Goal: Task Accomplishment & Management: Use online tool/utility

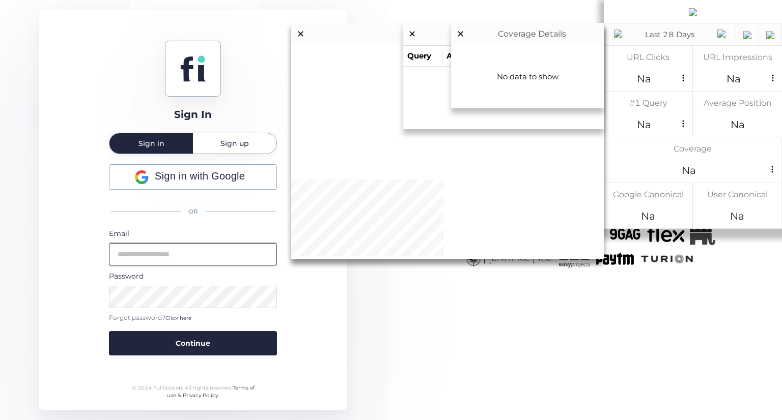
click at [193, 247] on input "email" at bounding box center [193, 254] width 168 height 22
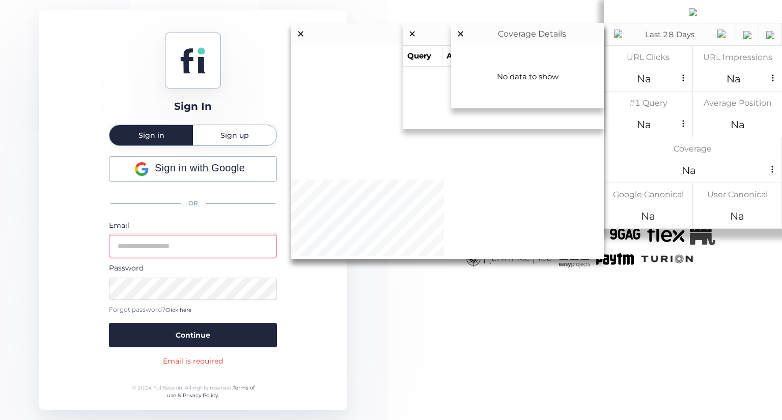
type input "**********"
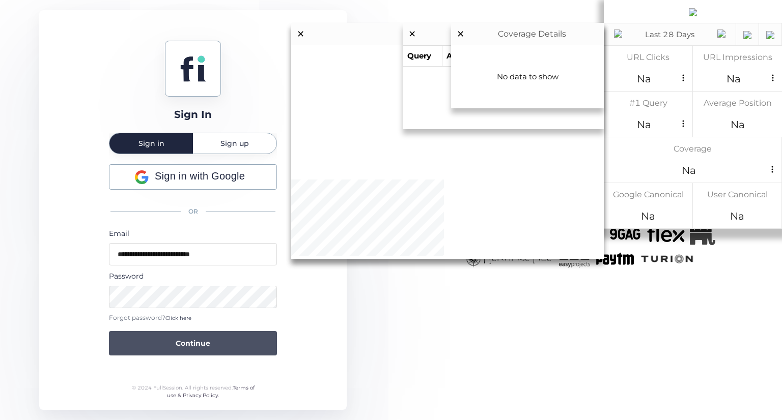
click at [232, 348] on button "Continue" at bounding box center [193, 343] width 168 height 24
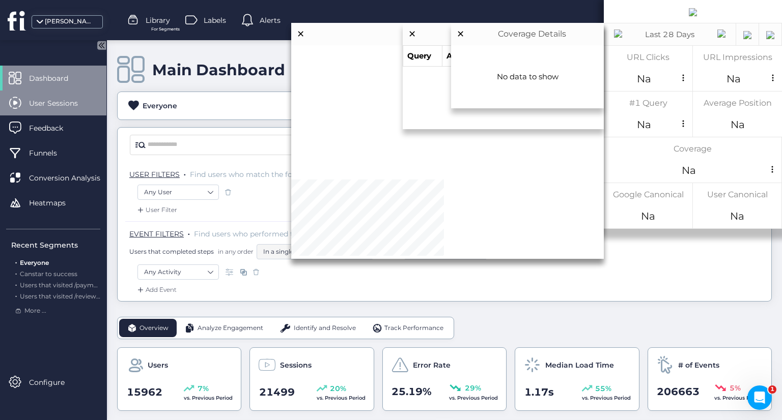
click at [75, 115] on div "User Sessions" at bounding box center [53, 103] width 106 height 25
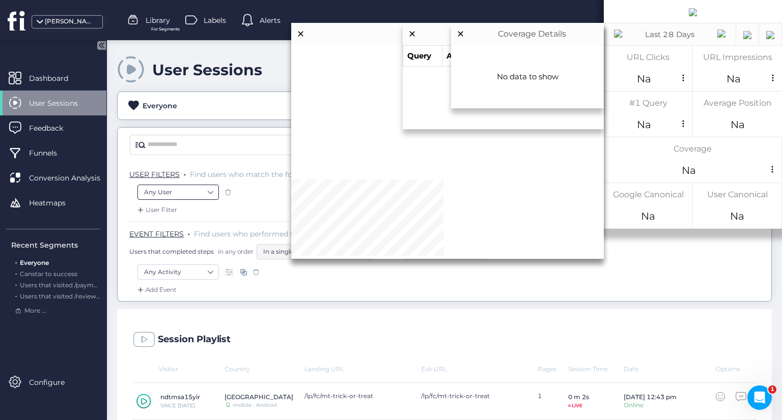
click at [203, 191] on nz-select-item "Any User" at bounding box center [178, 192] width 68 height 15
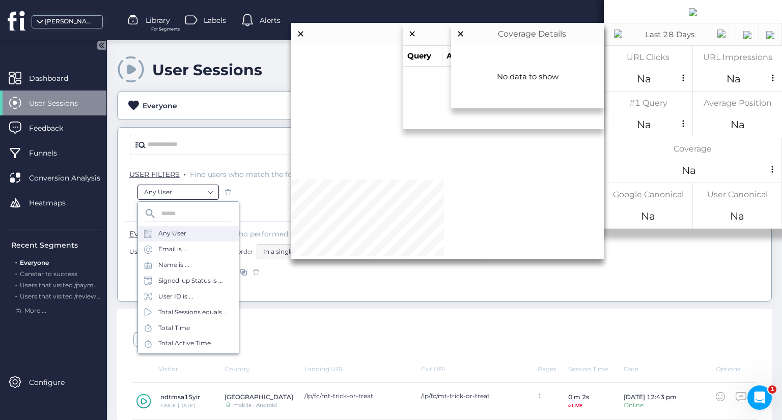
click at [203, 191] on nz-select-item "Any User" at bounding box center [178, 192] width 68 height 15
click at [316, 204] on div "Any User" at bounding box center [444, 195] width 614 height 20
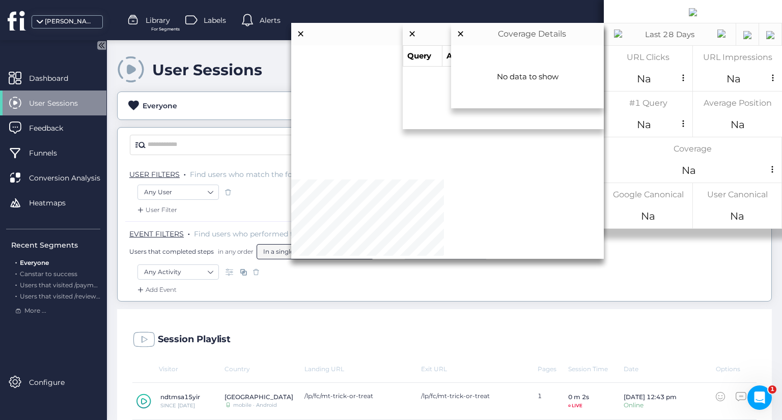
click at [291, 253] on nz-select-item "In a single session" at bounding box center [315, 251] width 104 height 15
click at [185, 268] on nz-select-item "Any Activity" at bounding box center [178, 272] width 68 height 15
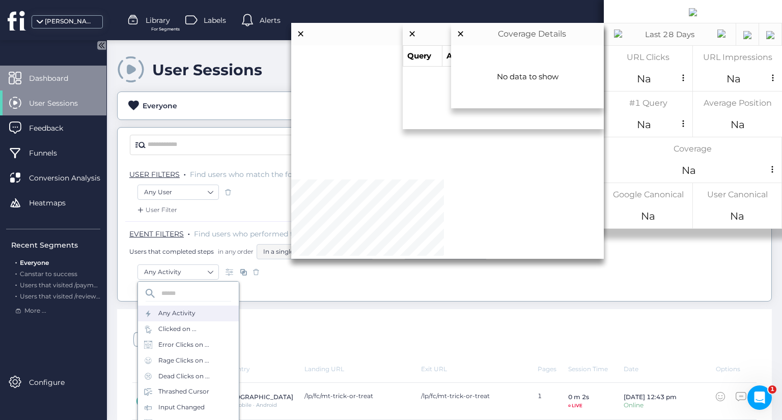
click at [73, 82] on span "Dashboard" at bounding box center [56, 78] width 54 height 11
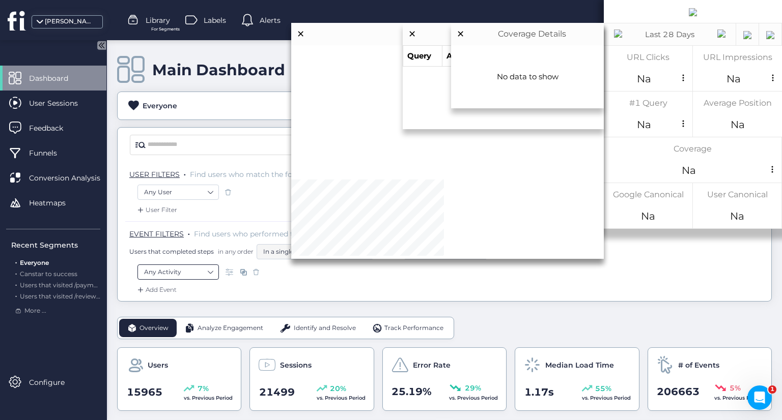
click at [193, 272] on nz-select-item "Any Activity" at bounding box center [178, 272] width 68 height 15
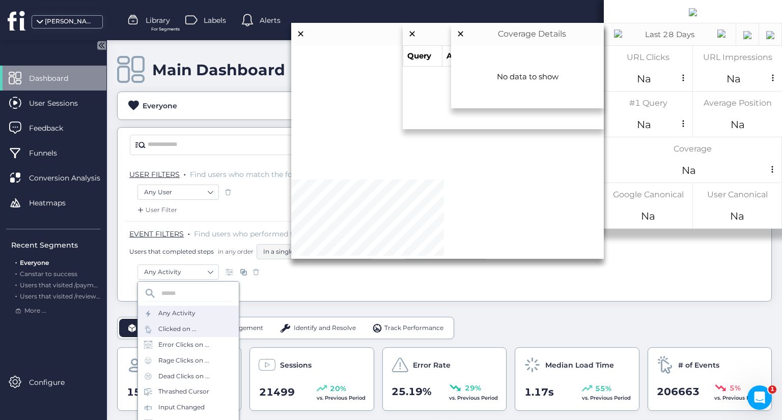
click at [196, 325] on div "Clicked on ..." at bounding box center [188, 330] width 101 height 16
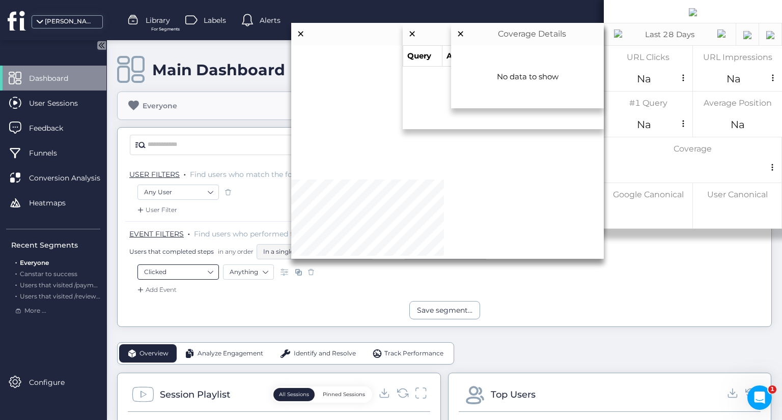
click at [192, 270] on nz-select-item "Clicked" at bounding box center [178, 272] width 68 height 15
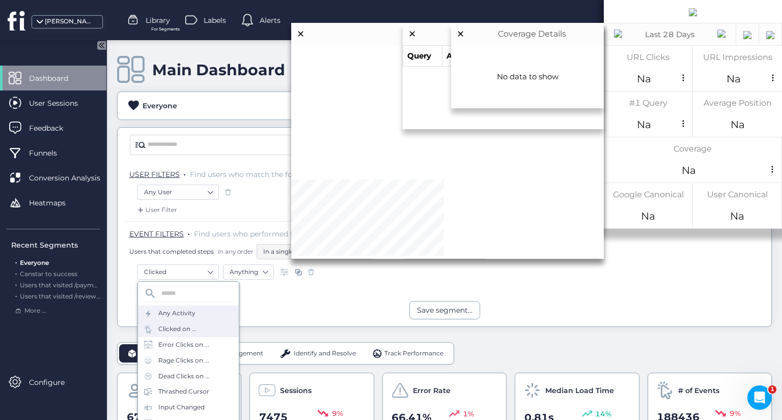
scroll to position [44, 0]
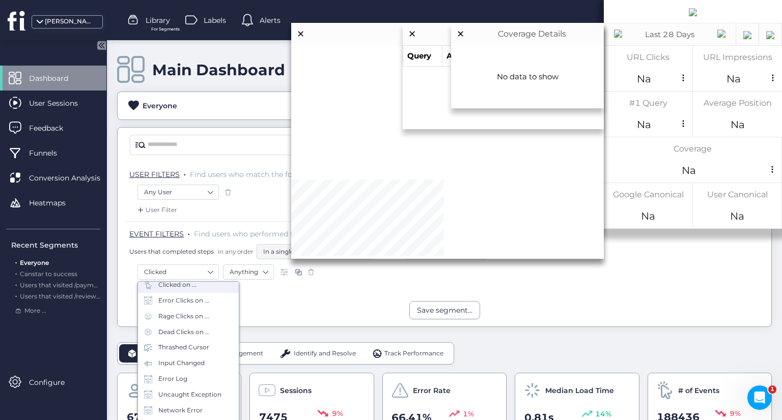
click at [320, 308] on div "Save segment..." at bounding box center [444, 310] width 653 height 18
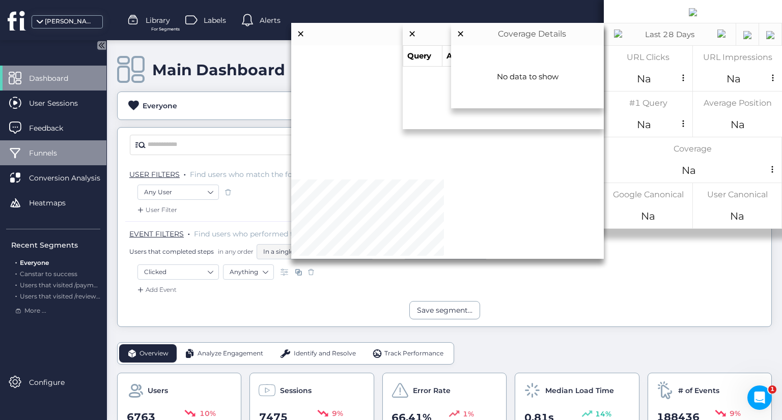
click at [77, 157] on div "Funnels" at bounding box center [53, 152] width 106 height 25
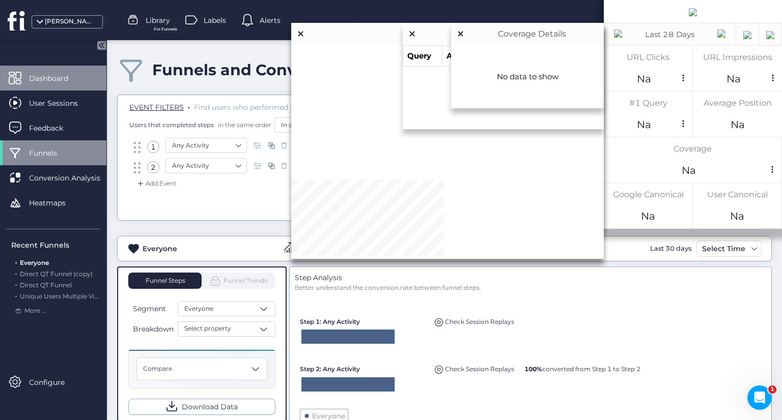
click at [69, 86] on div "Dashboard" at bounding box center [53, 78] width 106 height 25
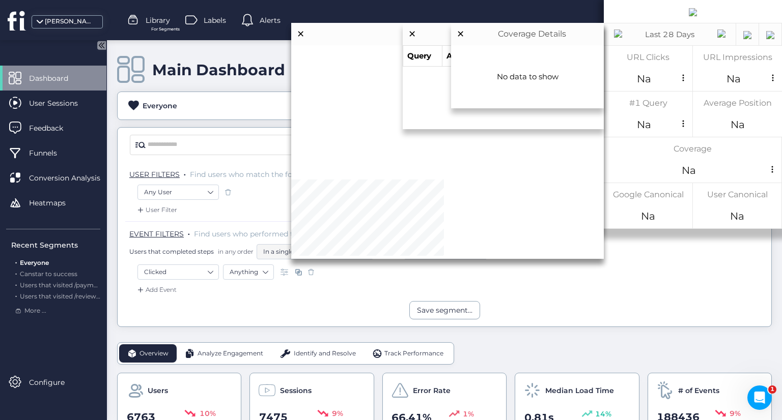
click at [215, 110] on div "Everyone 6763 Users of 15965 (42.4%) 7475 Sessions of 21501 (34.8%) 188436 Even…" at bounding box center [444, 105] width 653 height 19
drag, startPoint x: 69, startPoint y: 106, endPoint x: 172, endPoint y: 66, distance: 110.6
click at [69, 106] on span "User Sessions" at bounding box center [61, 103] width 64 height 11
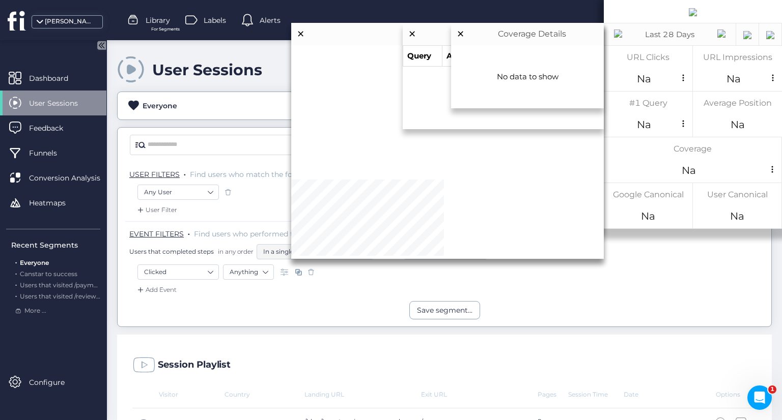
click at [379, 129] on div "Generate Filters" at bounding box center [444, 145] width 653 height 35
click at [378, 143] on input "text" at bounding box center [411, 144] width 527 height 15
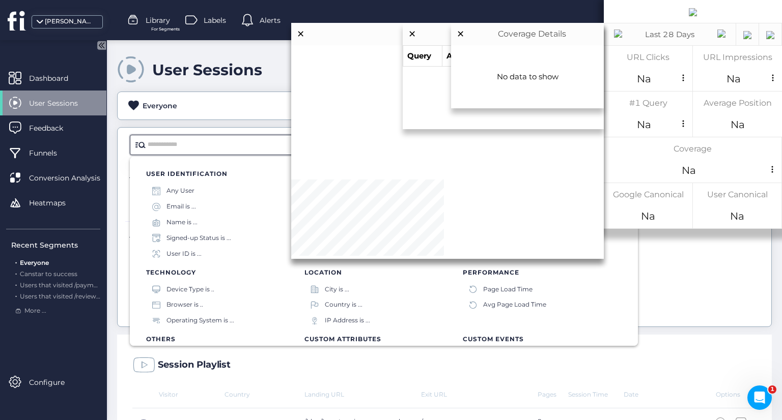
click at [511, 189] on div "Visited URL is ..." at bounding box center [506, 191] width 47 height 10
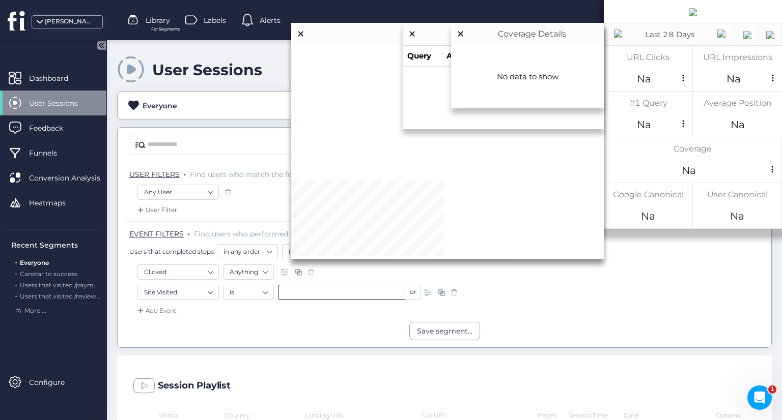
click at [307, 298] on input "text" at bounding box center [341, 292] width 127 height 15
paste input "**********"
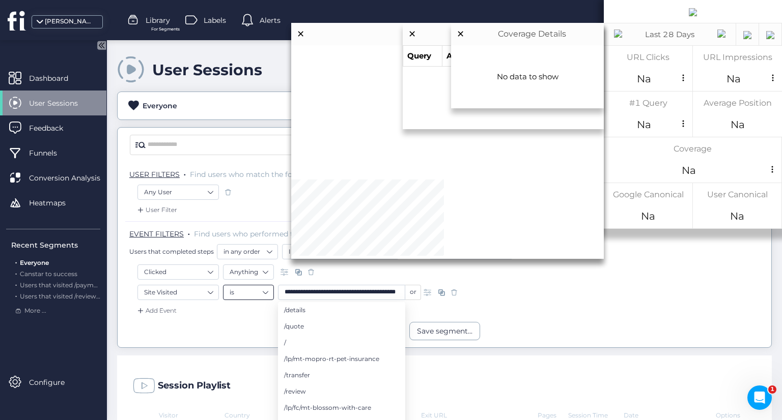
drag, startPoint x: 335, startPoint y: 290, endPoint x: 238, endPoint y: 287, distance: 97.3
click at [238, 287] on div "**********" at bounding box center [322, 292] width 198 height 15
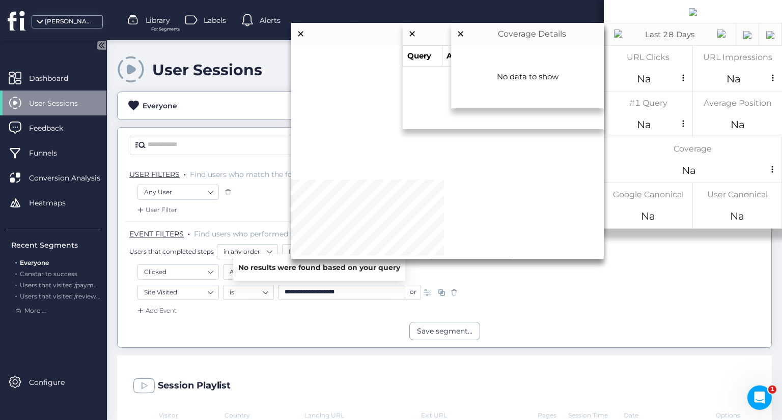
click at [365, 290] on input "**********" at bounding box center [341, 292] width 127 height 15
click at [366, 258] on li "/faqs-and-resources" at bounding box center [341, 256] width 127 height 16
type input "**********"
click at [310, 270] on span at bounding box center [311, 272] width 10 height 10
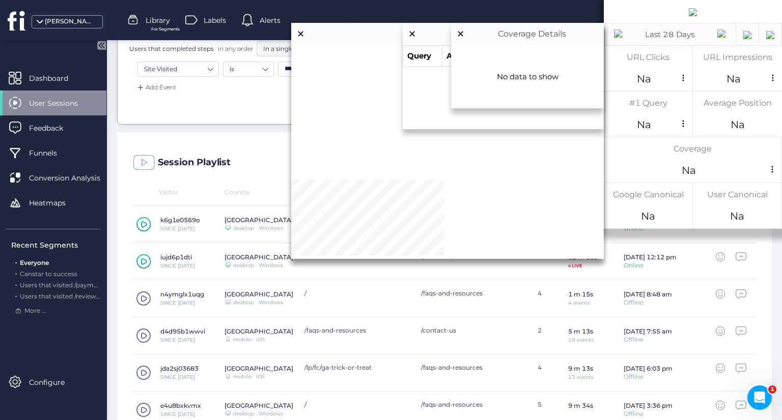
scroll to position [204, 0]
click at [146, 224] on icon at bounding box center [144, 224] width 6 height 7
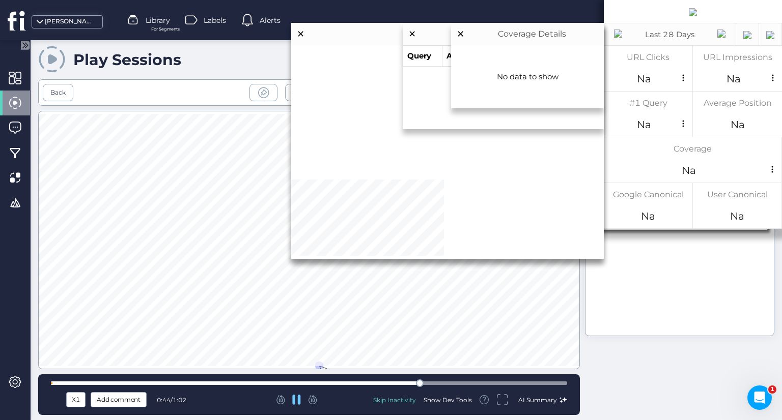
click at [388, 399] on div "Skip Inactivity" at bounding box center [394, 400] width 43 height 9
click at [561, 60] on div "HeatMaps" at bounding box center [543, 59] width 37 height 7
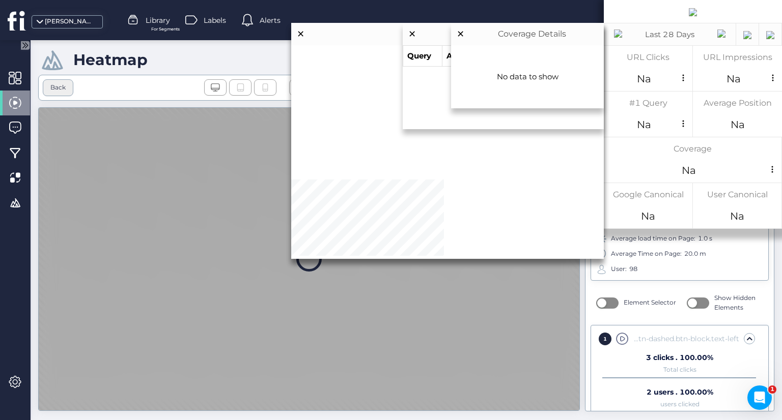
click at [66, 84] on div "Back" at bounding box center [58, 87] width 31 height 17
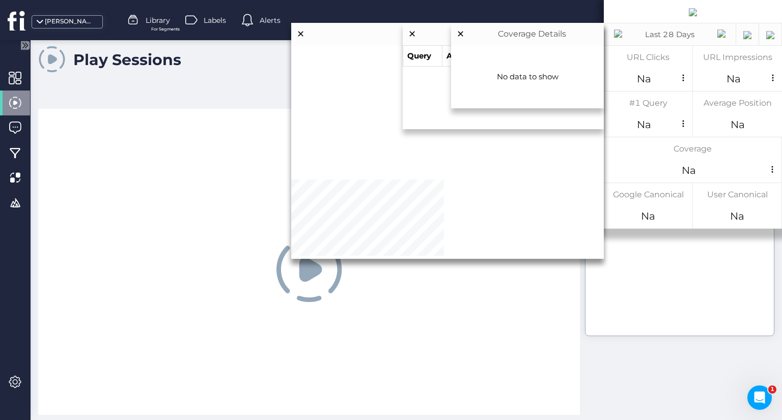
click at [18, 104] on span at bounding box center [15, 103] width 13 height 13
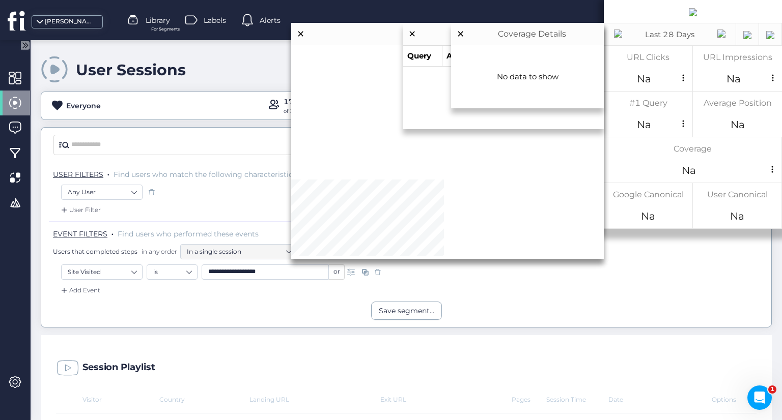
click at [737, 104] on div "Select Time" at bounding box center [723, 106] width 48 height 12
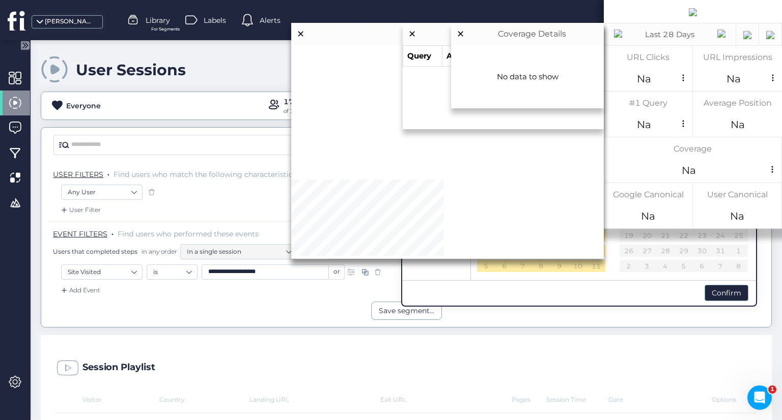
click at [446, 190] on span "Last 90 Days" at bounding box center [439, 194] width 44 height 8
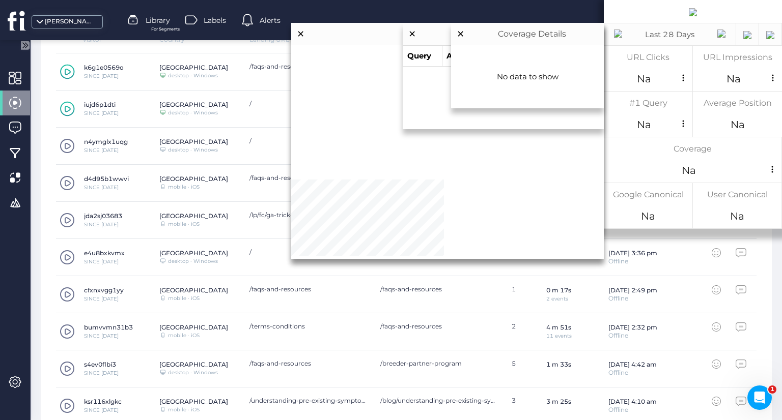
scroll to position [402, 0]
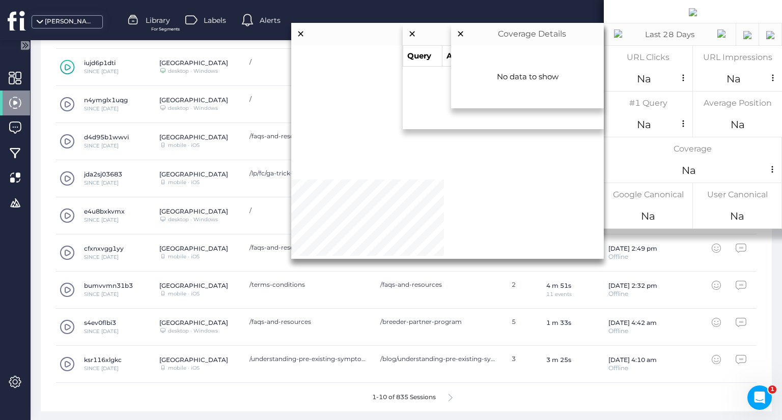
click at [67, 177] on span at bounding box center [67, 178] width 15 height 15
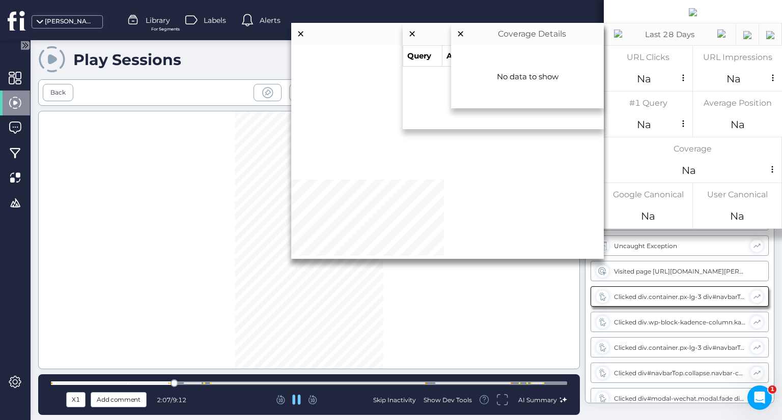
scroll to position [18, 0]
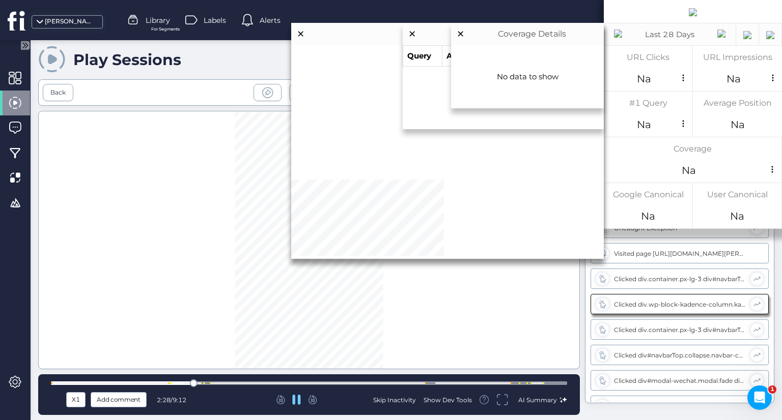
click at [390, 397] on div "Skip Inactivity" at bounding box center [394, 400] width 43 height 9
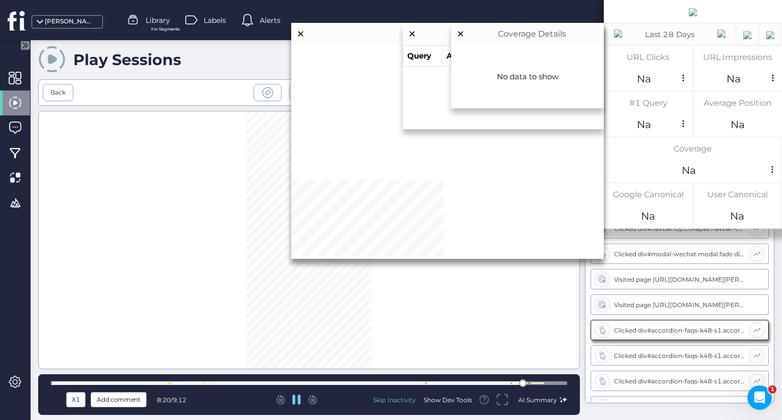
scroll to position [159, 0]
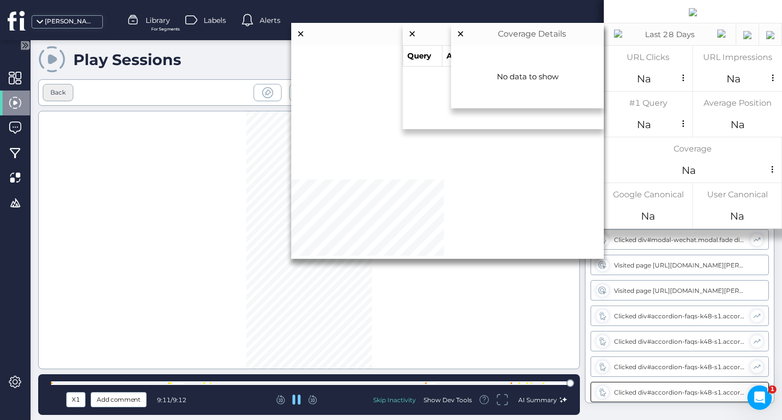
click at [65, 94] on div "Back" at bounding box center [57, 93] width 15 height 10
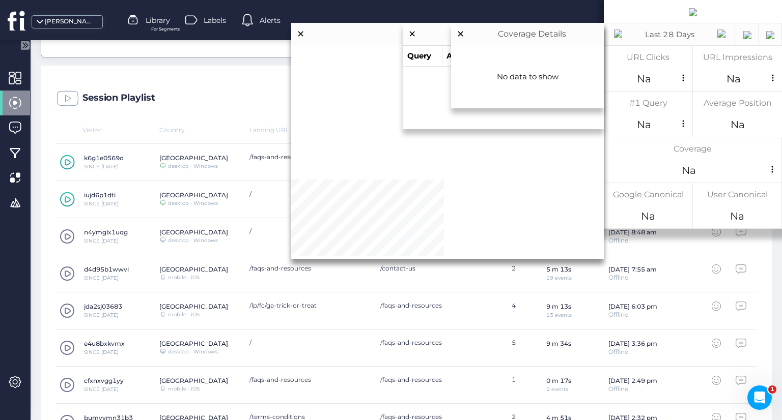
scroll to position [356, 0]
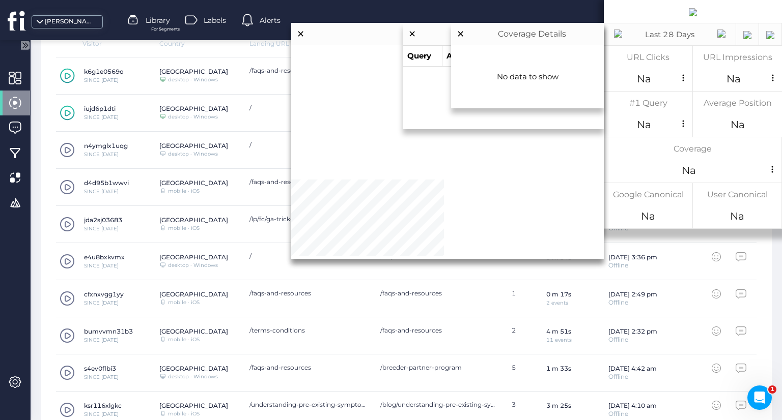
click at [71, 259] on span at bounding box center [67, 261] width 15 height 15
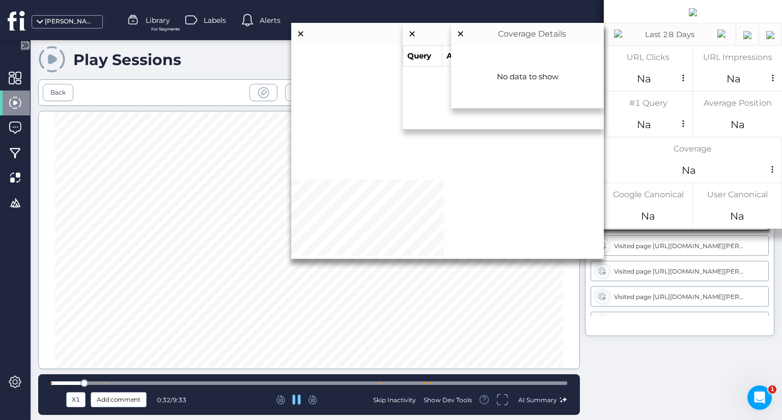
click at [388, 397] on div "Skip Inactivity" at bounding box center [394, 400] width 43 height 9
click at [452, 398] on div "Show Dev Tools" at bounding box center [447, 400] width 48 height 9
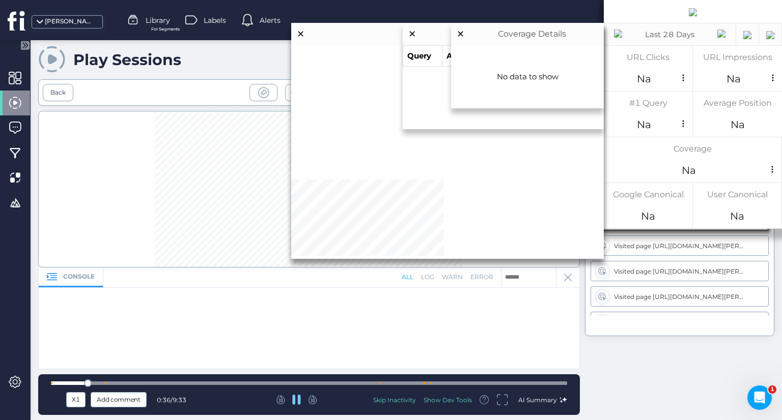
click at [446, 400] on div "Show Dev Tools" at bounding box center [447, 400] width 48 height 9
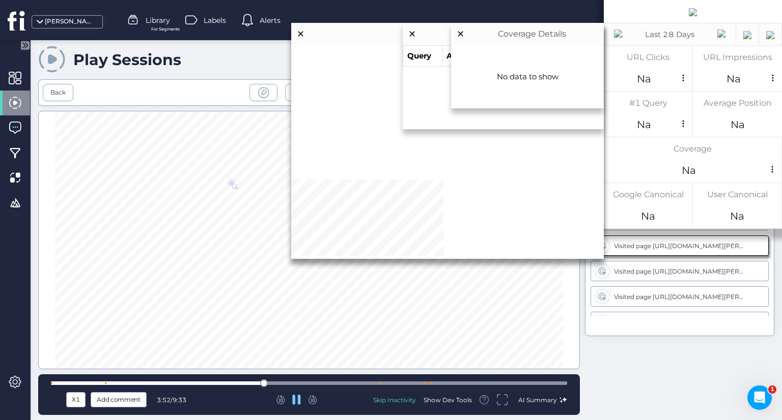
click at [343, 385] on div at bounding box center [309, 384] width 516 height 4
click at [367, 383] on div at bounding box center [309, 384] width 516 height 4
click at [397, 385] on div at bounding box center [309, 384] width 516 height 8
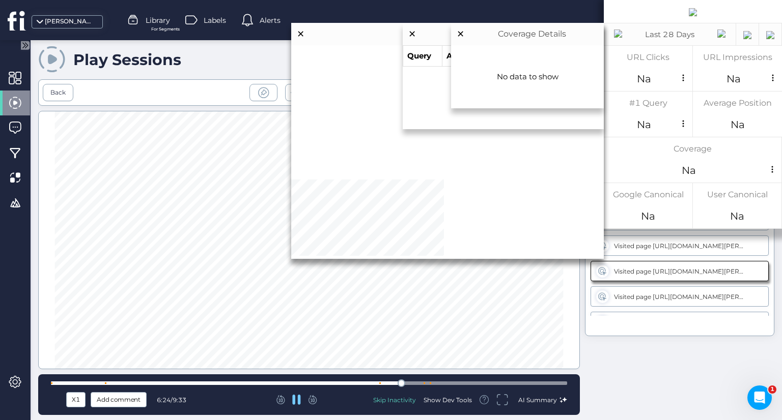
scroll to position [10, 0]
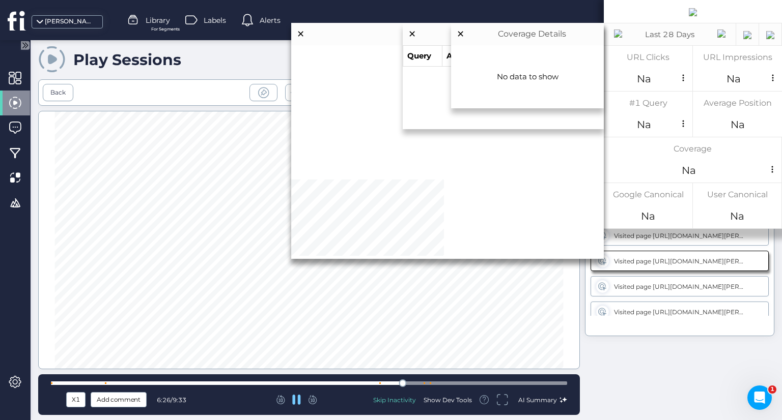
click at [389, 383] on div at bounding box center [309, 384] width 516 height 4
click at [373, 382] on div at bounding box center [309, 384] width 516 height 4
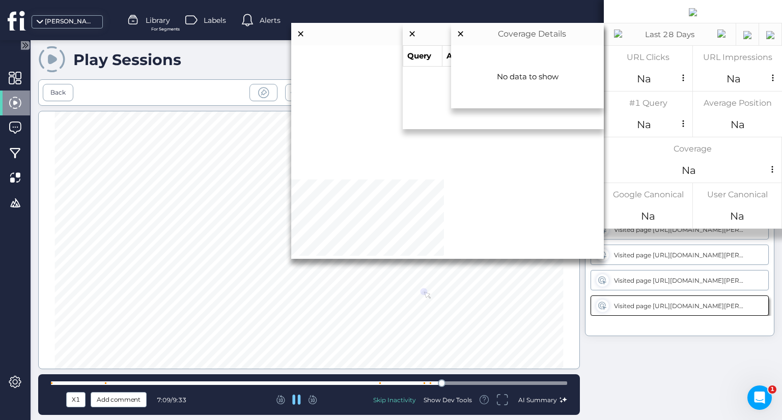
click at [493, 386] on div at bounding box center [309, 384] width 516 height 8
click at [536, 385] on div at bounding box center [309, 384] width 516 height 8
click at [466, 385] on div at bounding box center [309, 384] width 516 height 4
click at [65, 92] on div "Back" at bounding box center [57, 93] width 15 height 10
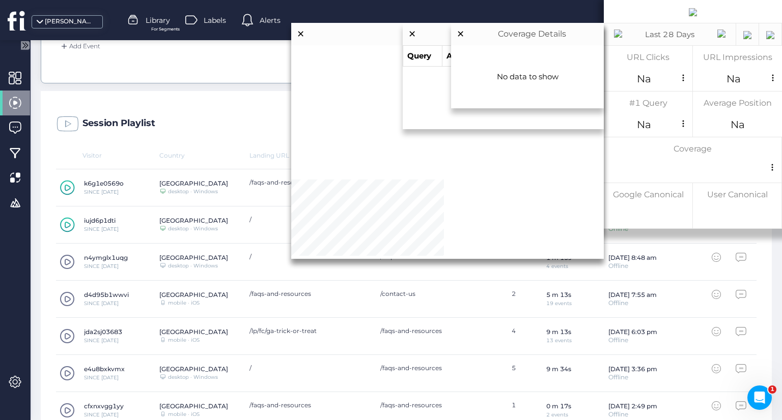
scroll to position [402, 0]
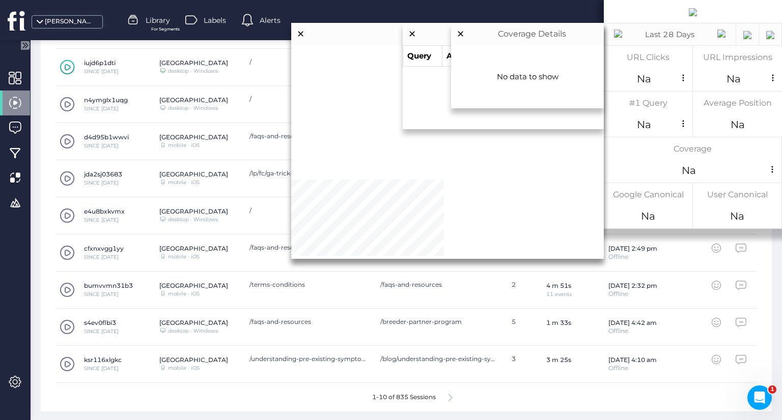
click at [448, 398] on icon at bounding box center [450, 398] width 4 height 8
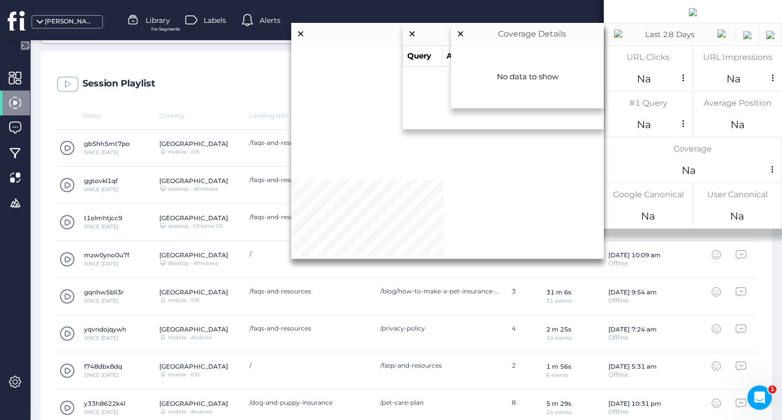
scroll to position [198, 0]
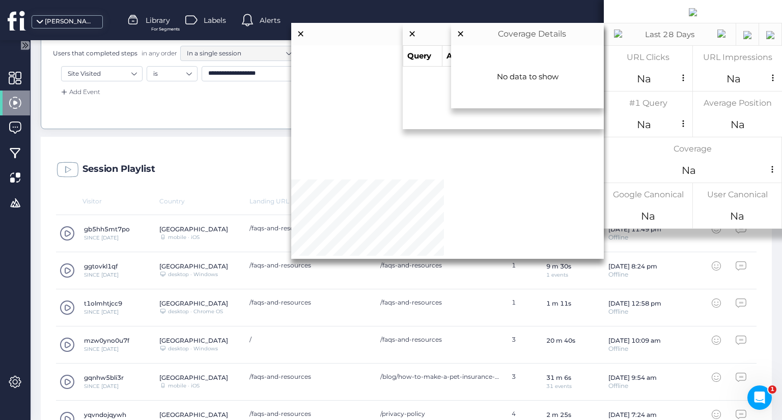
click at [68, 229] on span at bounding box center [67, 233] width 15 height 15
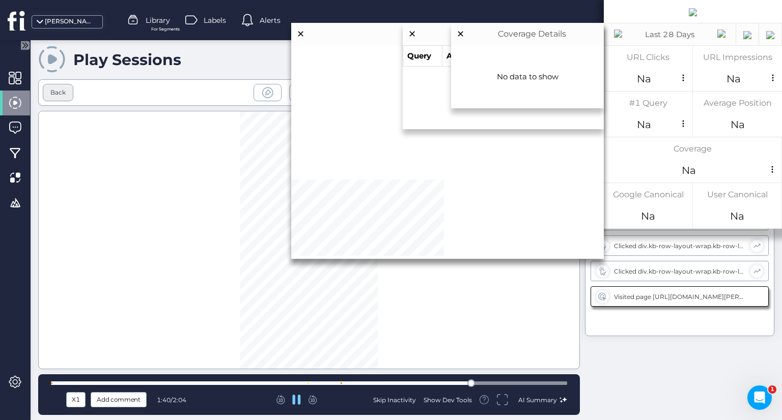
click at [55, 94] on div "Back" at bounding box center [57, 93] width 15 height 10
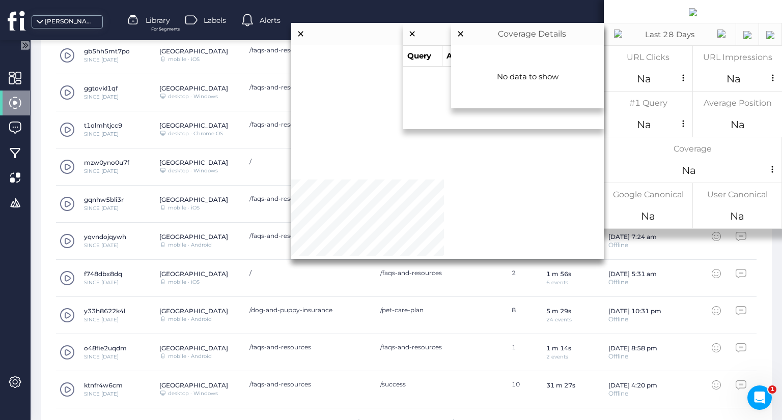
scroll to position [402, 0]
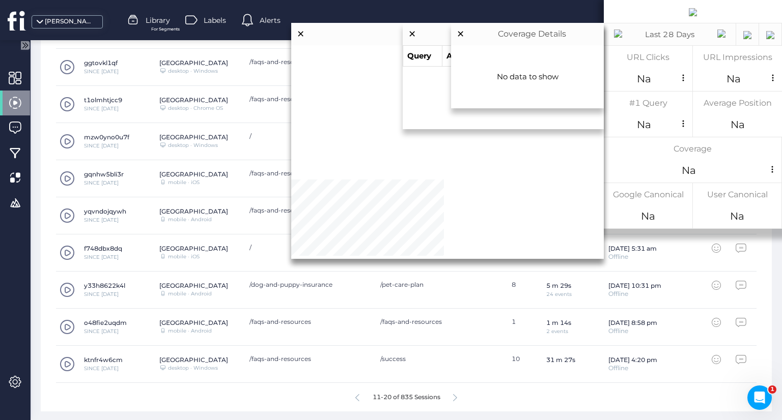
click at [65, 326] on span at bounding box center [67, 327] width 15 height 15
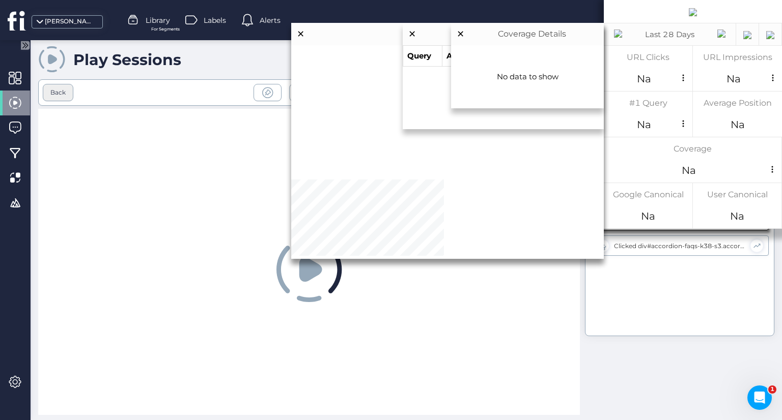
click at [65, 92] on div "Back" at bounding box center [57, 93] width 15 height 10
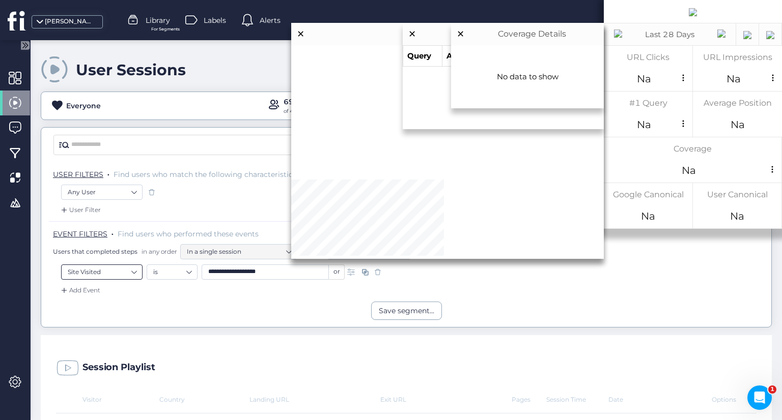
click at [111, 274] on nz-select-item "Site Visited" at bounding box center [102, 272] width 68 height 15
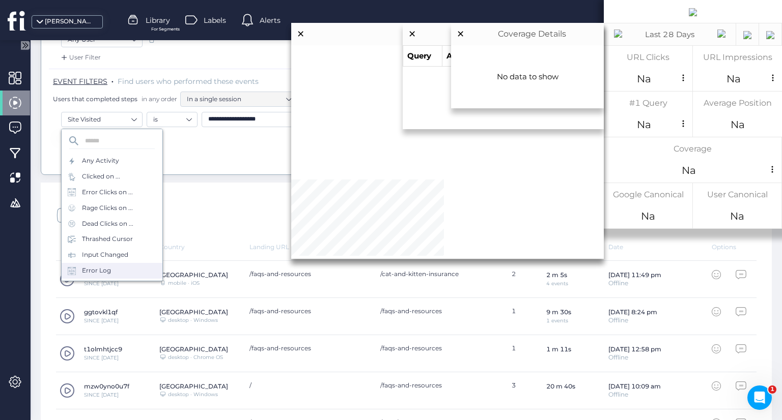
scroll to position [44, 0]
click at [140, 271] on div "Visited URL is ..." at bounding box center [112, 274] width 101 height 16
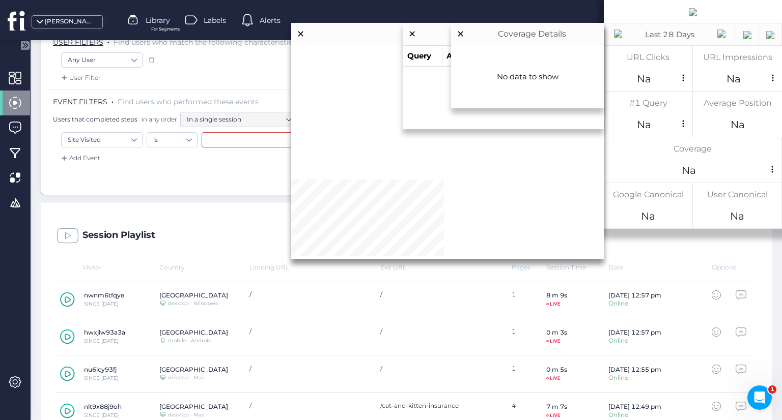
scroll to position [51, 0]
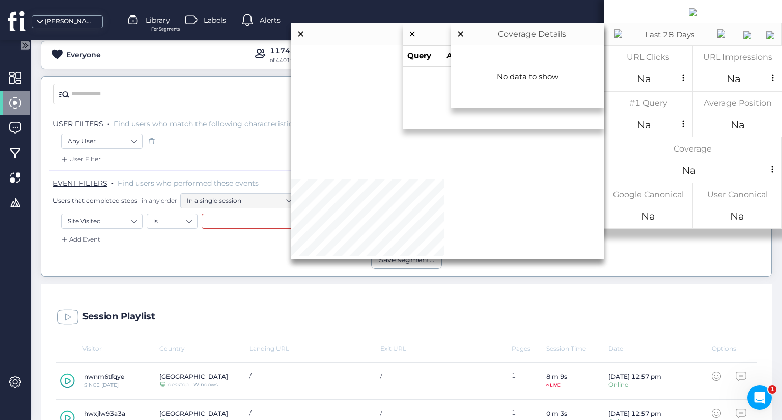
click at [222, 223] on input "text" at bounding box center [265, 221] width 127 height 15
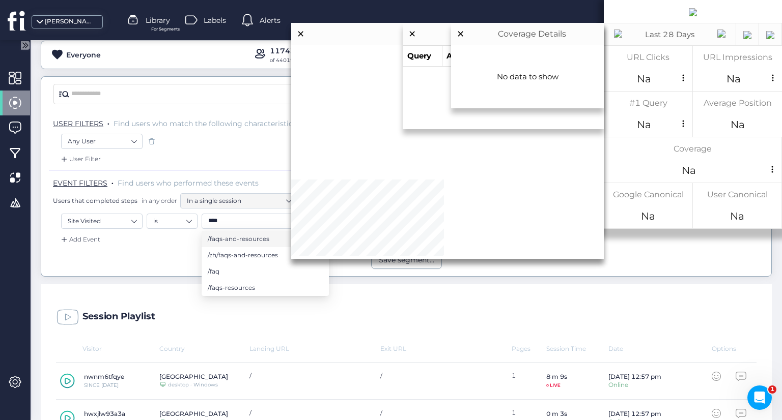
click at [297, 241] on li "/faqs-and-resources" at bounding box center [265, 239] width 127 height 16
type input "**********"
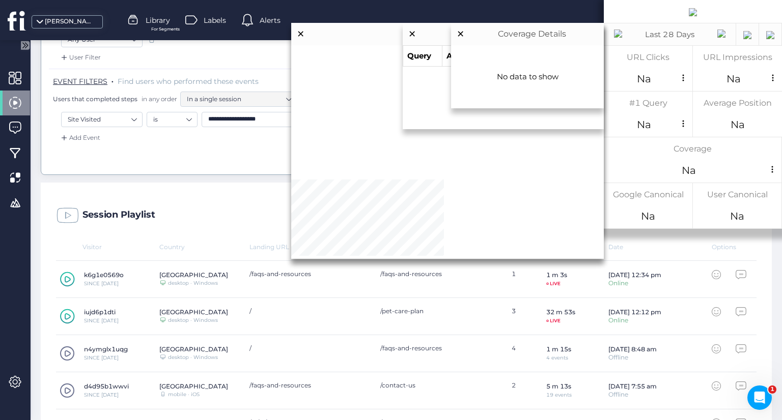
scroll to position [0, 0]
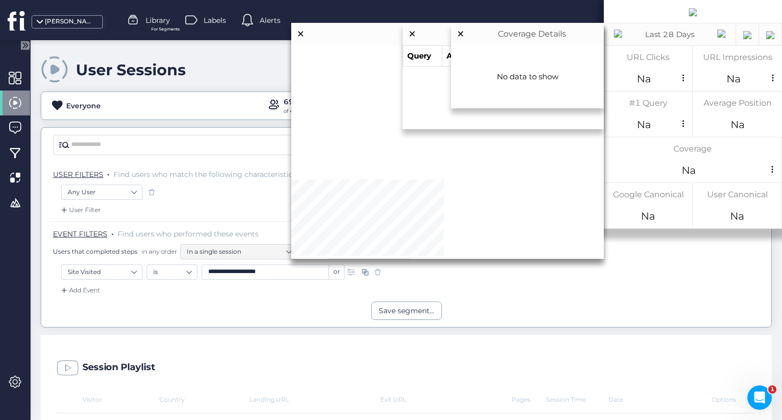
click at [83, 288] on div "Add Event" at bounding box center [79, 291] width 41 height 10
click at [267, 250] on nz-select-item "In a single session" at bounding box center [239, 251] width 104 height 15
click at [125, 189] on nz-select-item "Any User" at bounding box center [102, 192] width 68 height 15
type input "*"
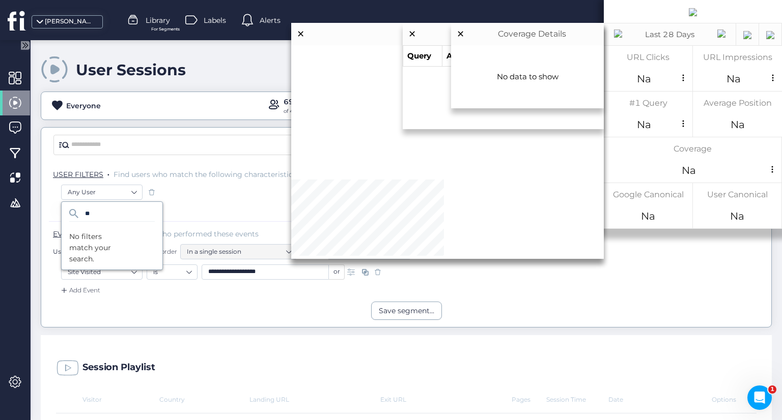
type input "*"
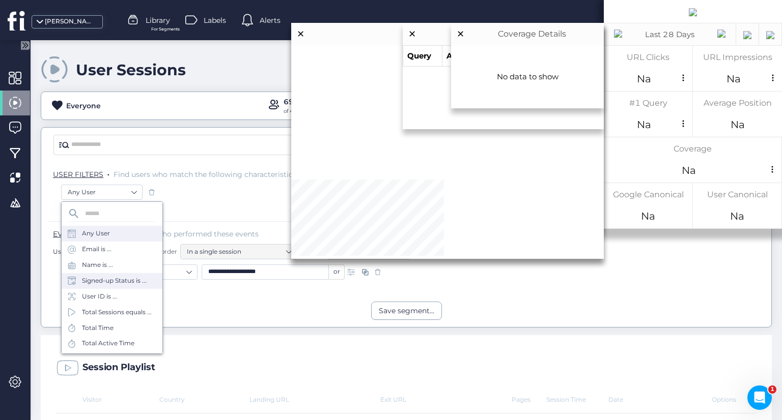
click at [124, 283] on div "Signed-up Status is ..." at bounding box center [114, 281] width 65 height 10
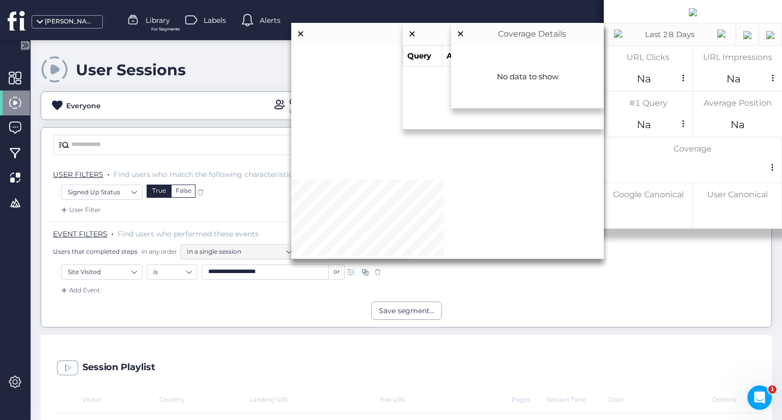
click at [182, 191] on div "False" at bounding box center [183, 191] width 24 height 13
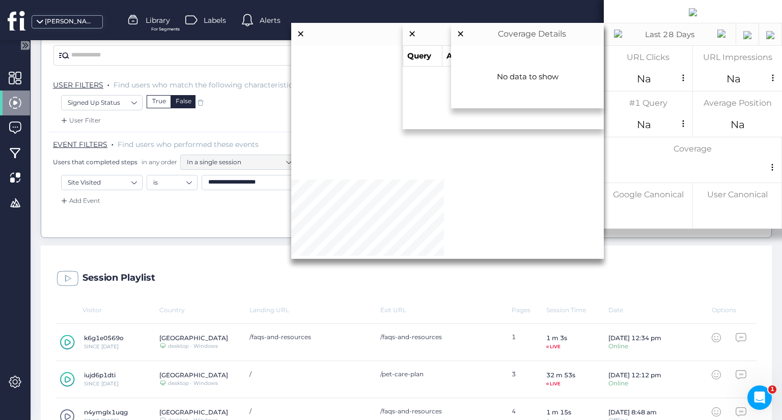
scroll to position [254, 0]
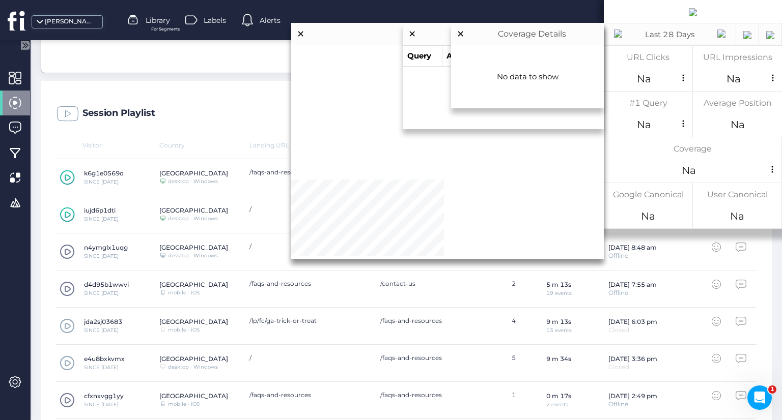
click at [69, 287] on span at bounding box center [67, 288] width 15 height 15
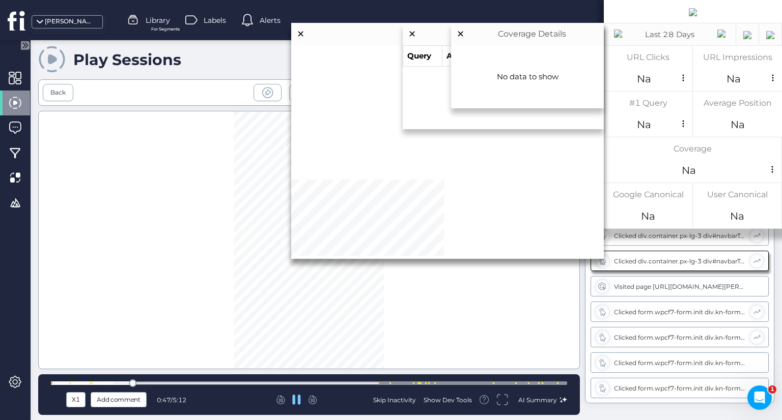
scroll to position [32, 0]
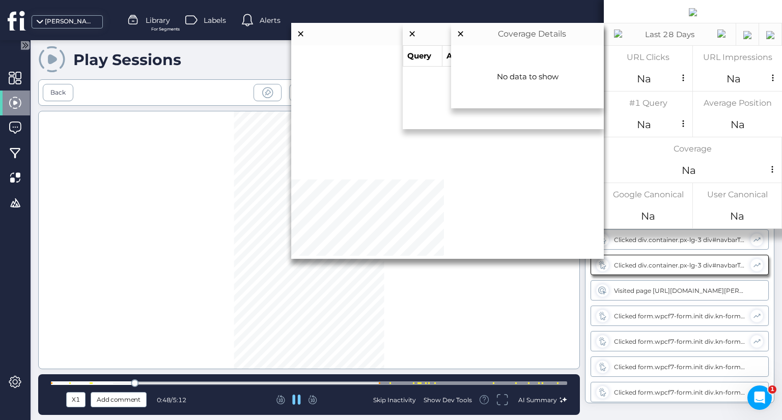
click at [297, 382] on div at bounding box center [309, 384] width 516 height 4
click at [375, 382] on div at bounding box center [309, 384] width 516 height 4
click at [361, 383] on div at bounding box center [309, 384] width 516 height 4
click at [54, 96] on div "Back" at bounding box center [57, 93] width 15 height 10
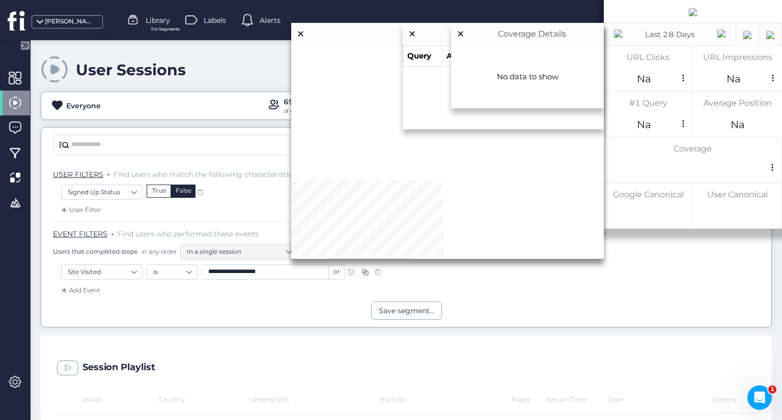
scroll to position [305, 0]
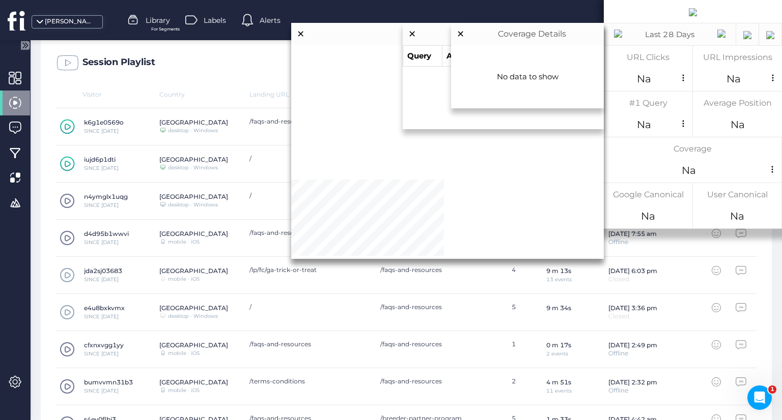
click at [64, 203] on span at bounding box center [67, 200] width 15 height 15
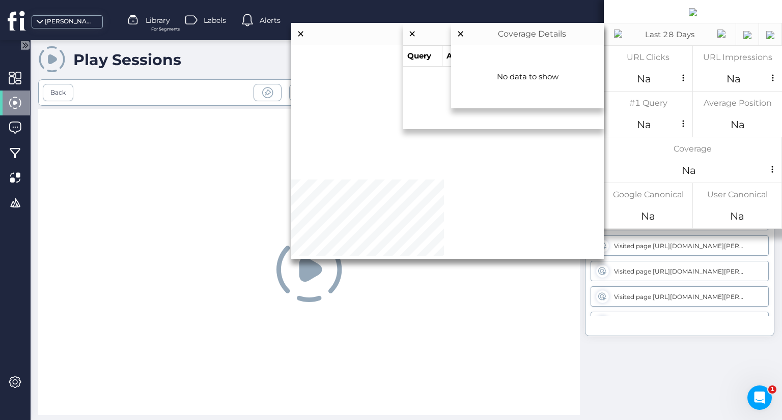
click at [542, 62] on div "HeatMaps" at bounding box center [543, 59] width 37 height 7
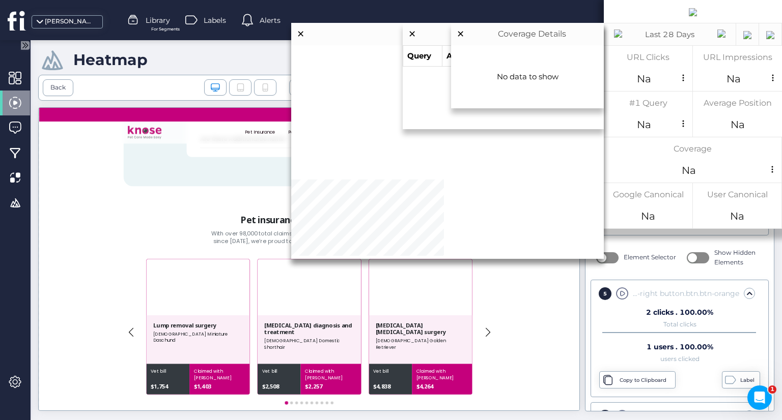
scroll to position [2625, 0]
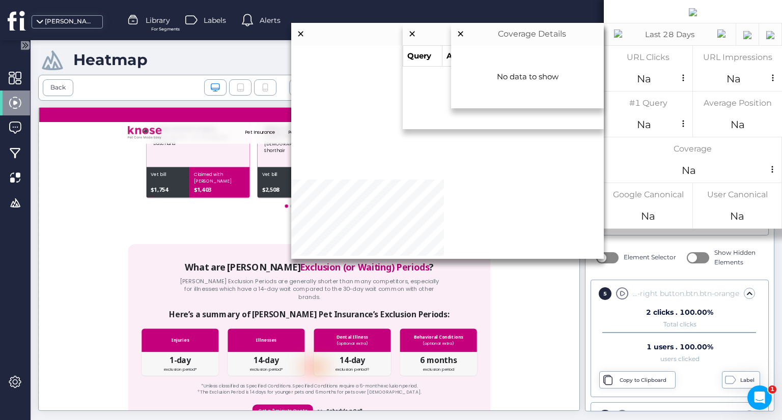
click at [601, 135] on span at bounding box center [600, 139] width 9 height 9
click at [626, 141] on div "21.4%" at bounding box center [627, 143] width 29 height 11
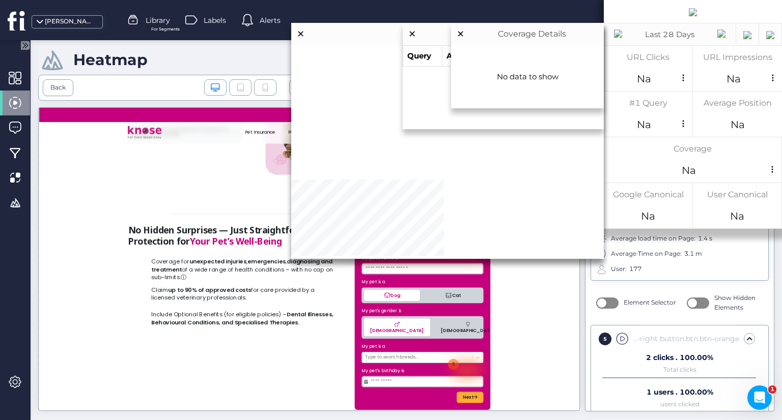
scroll to position [946, 0]
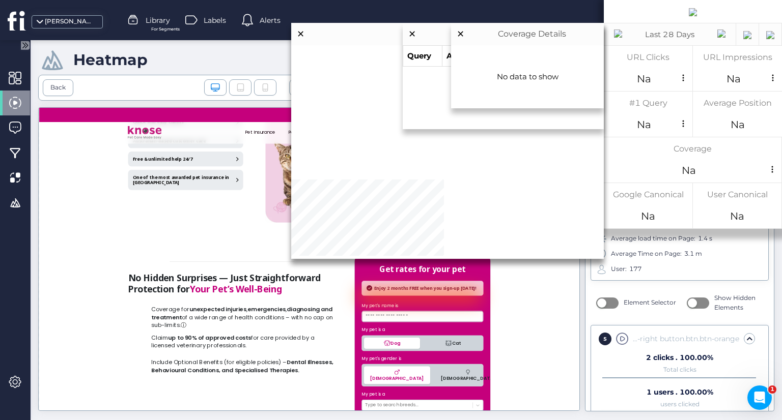
click at [460, 87] on span "URL: [PERSON_NAME][DOMAIN_NAME][URL]" at bounding box center [391, 87] width 204 height 16
click at [360, 86] on span "URL: [PERSON_NAME][DOMAIN_NAME][URL]" at bounding box center [391, 87] width 204 height 16
click at [336, 85] on span "URL: [PERSON_NAME][DOMAIN_NAME][URL]" at bounding box center [391, 87] width 204 height 16
click at [336, 82] on span "URL: [PERSON_NAME][DOMAIN_NAME][URL]" at bounding box center [391, 87] width 204 height 16
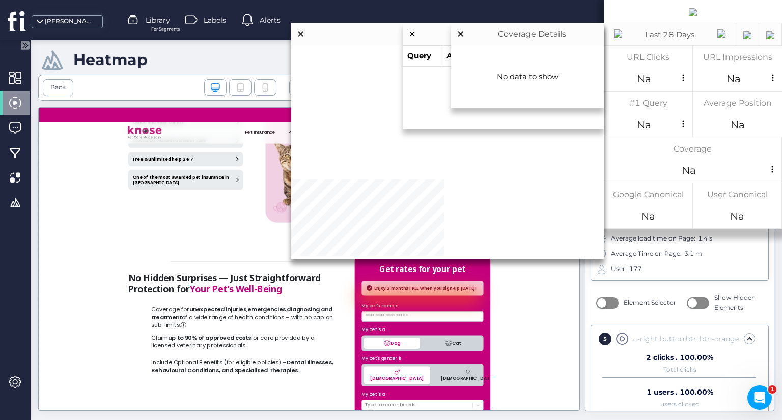
click at [336, 81] on span "URL: [PERSON_NAME][DOMAIN_NAME][URL]" at bounding box center [391, 87] width 204 height 16
click at [345, 86] on span "URL: [PERSON_NAME][DOMAIN_NAME][URL]" at bounding box center [391, 87] width 204 height 16
click at [52, 84] on div "Back" at bounding box center [58, 87] width 31 height 17
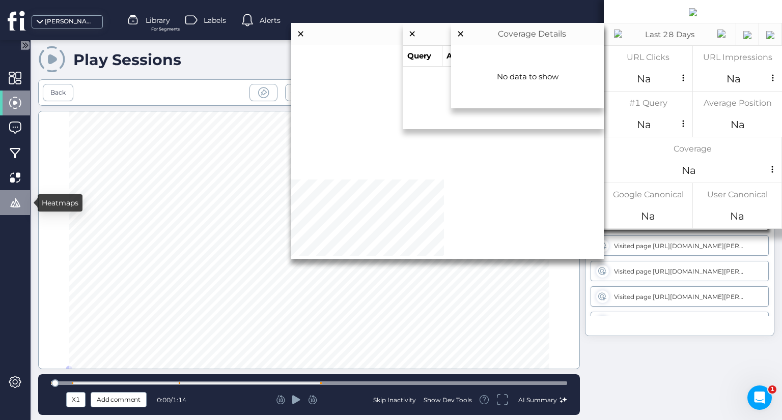
click at [13, 202] on span at bounding box center [15, 202] width 13 height 13
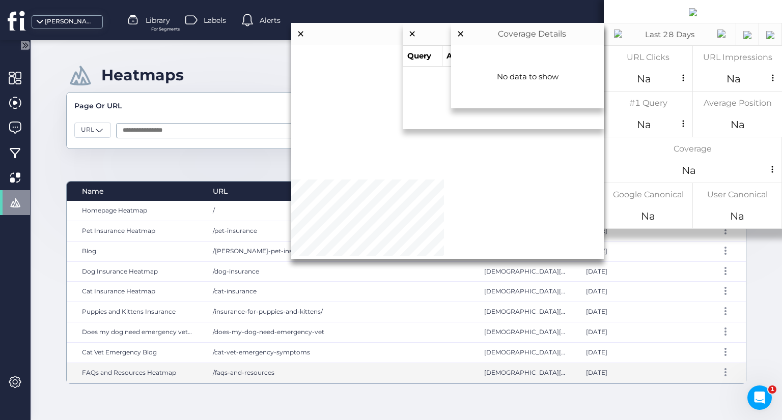
click at [393, 367] on div "/faqs-and-resources" at bounding box center [339, 373] width 272 height 20
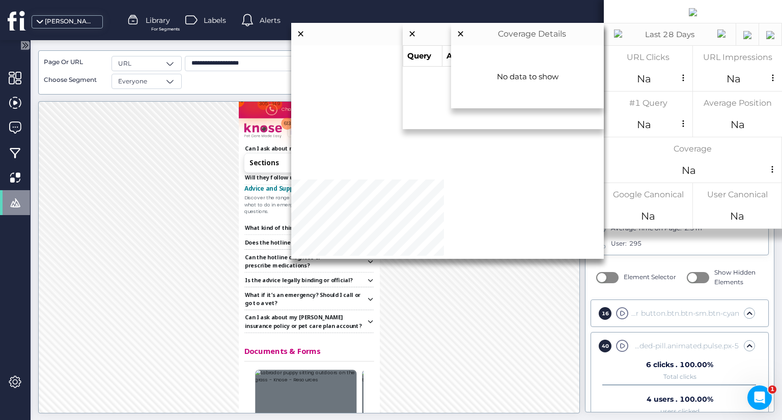
scroll to position [4375, 0]
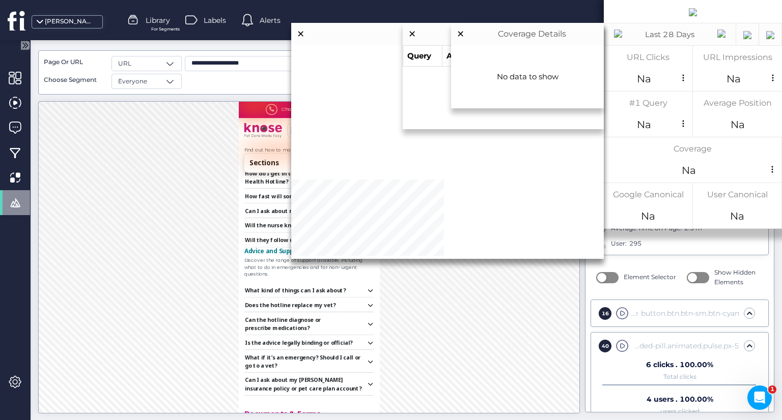
click at [700, 60] on span "Movement Map" at bounding box center [687, 63] width 42 height 8
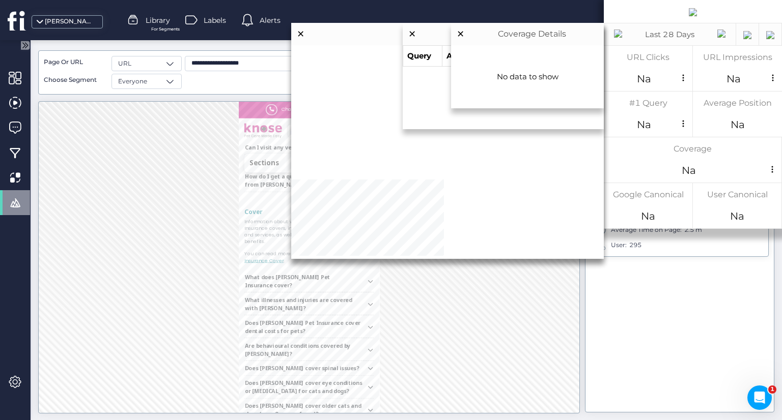
scroll to position [202, 0]
